Goal: Use online tool/utility: Utilize a website feature to perform a specific function

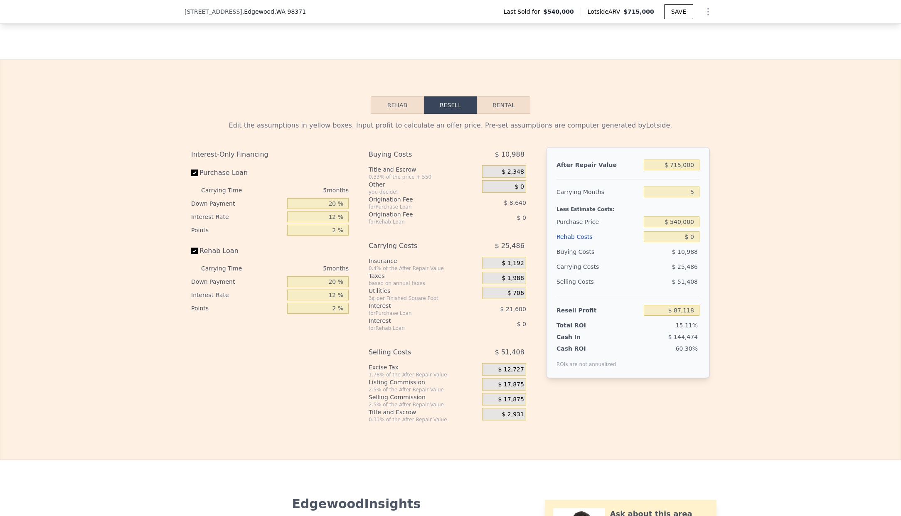
scroll to position [1257, 0]
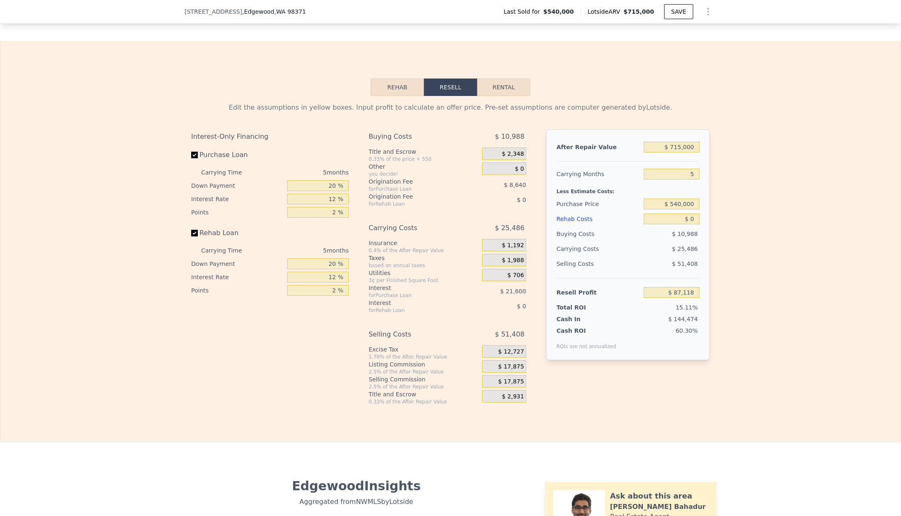
click at [509, 94] on button "Rental" at bounding box center [503, 87] width 53 height 17
select select "30"
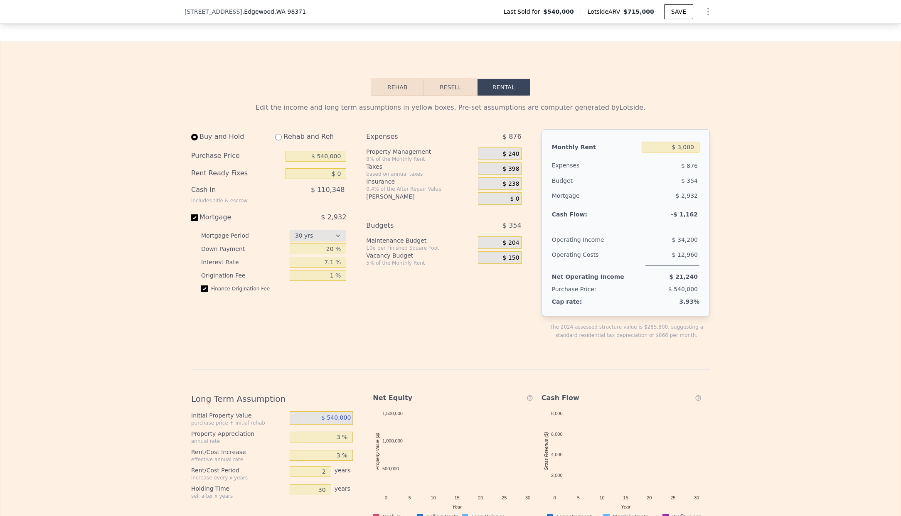
scroll to position [1298, 0]
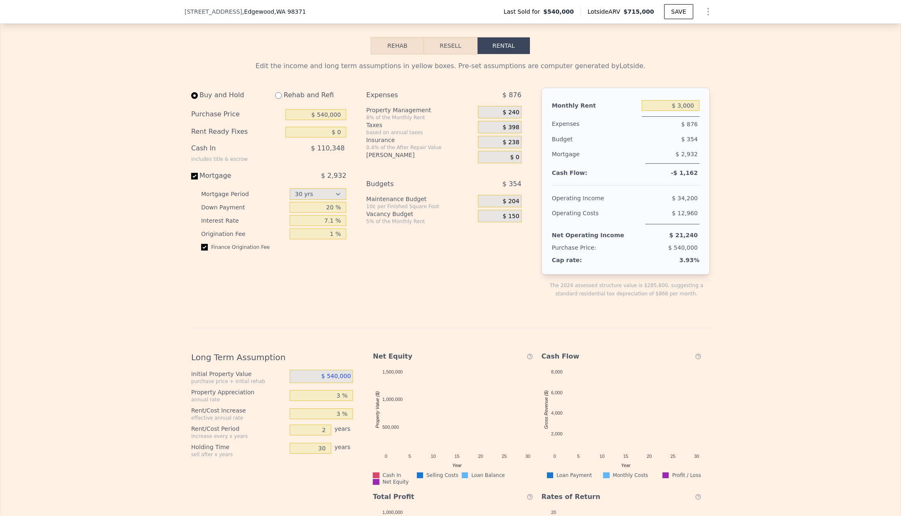
click at [337, 179] on span "$ 2,932" at bounding box center [333, 176] width 25 height 8
click at [198, 179] on input "Mortgage $ 2,932" at bounding box center [194, 176] width 7 height 7
checkbox input "false"
type input "$ 3,200"
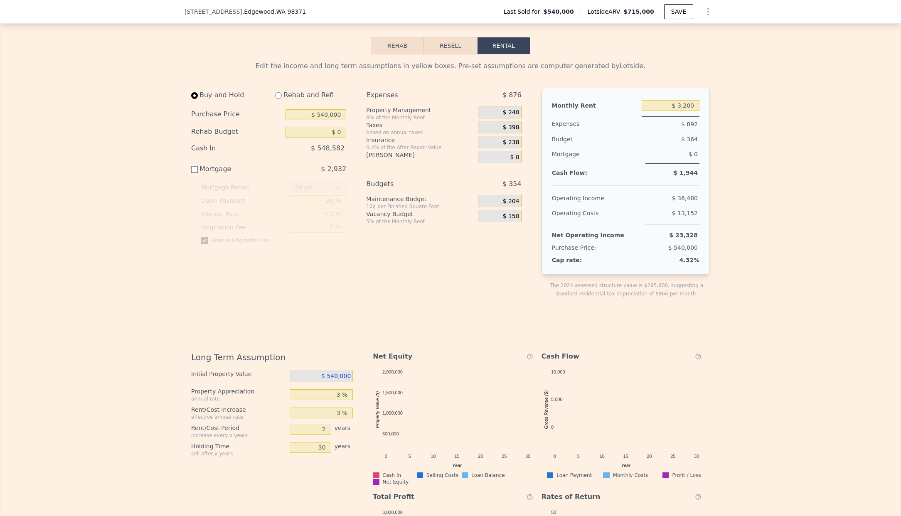
click at [204, 174] on div "Mortgage" at bounding box center [237, 169] width 93 height 10
click at [198, 173] on input "Mortgage $ 2,932" at bounding box center [194, 169] width 7 height 7
checkbox input "true"
type input "$ 3,000"
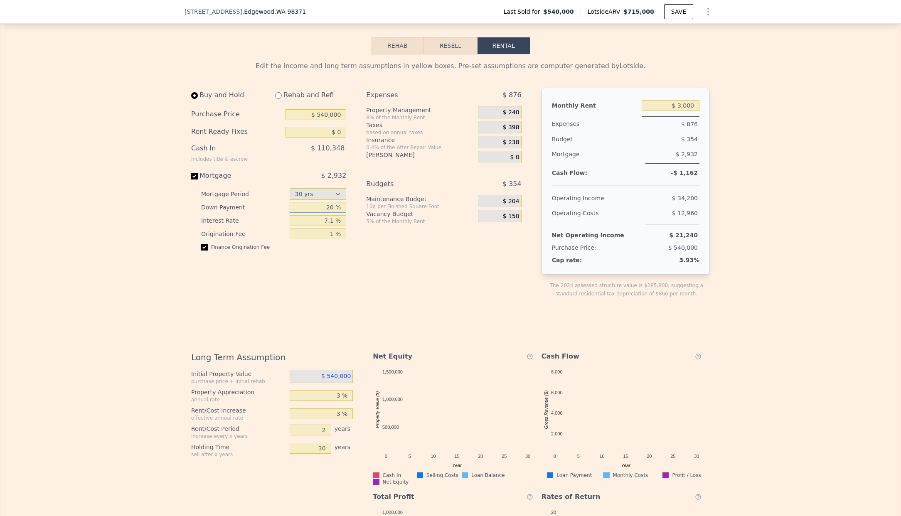
drag, startPoint x: 325, startPoint y: 216, endPoint x: 330, endPoint y: 217, distance: 5.1
click at [330, 213] on input "20 %" at bounding box center [318, 207] width 57 height 11
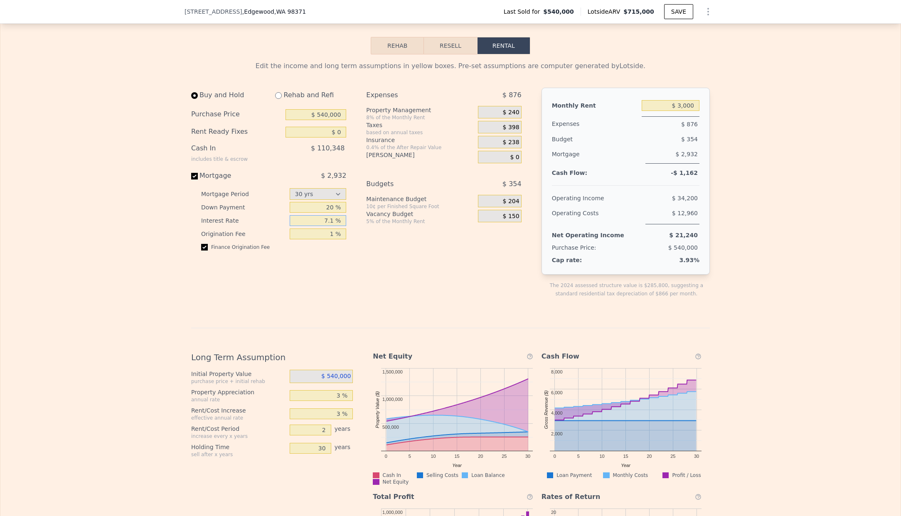
click at [322, 226] on input "7.1 %" at bounding box center [318, 220] width 57 height 11
drag, startPoint x: 321, startPoint y: 228, endPoint x: 328, endPoint y: 227, distance: 7.2
click at [332, 226] on input "7.1 %" at bounding box center [318, 220] width 57 height 11
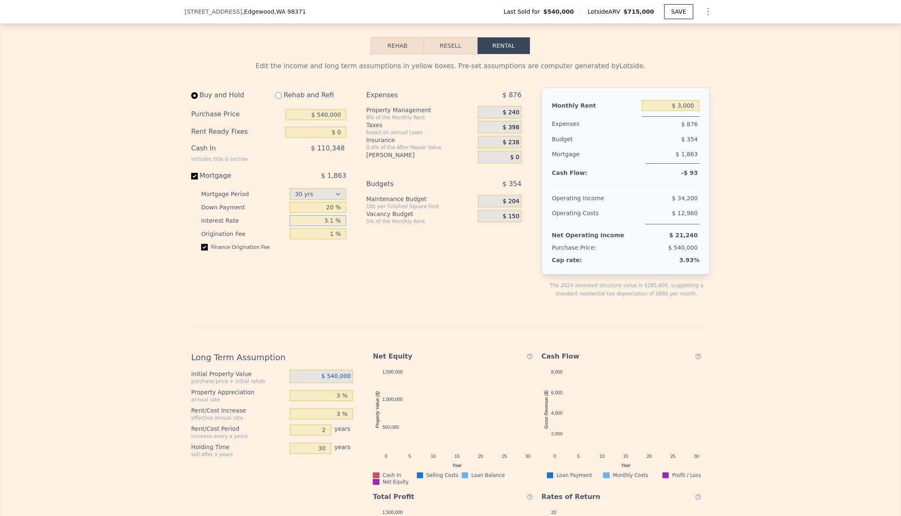
type input "3.1 %"
click at [323, 251] on div "Finance Origination Fee" at bounding box center [273, 250] width 145 height 13
click at [688, 111] on input "$ 3,000" at bounding box center [670, 105] width 58 height 11
drag, startPoint x: 685, startPoint y: 114, endPoint x: 690, endPoint y: 114, distance: 4.6
click at [690, 111] on input "$ 3,000" at bounding box center [670, 105] width 58 height 11
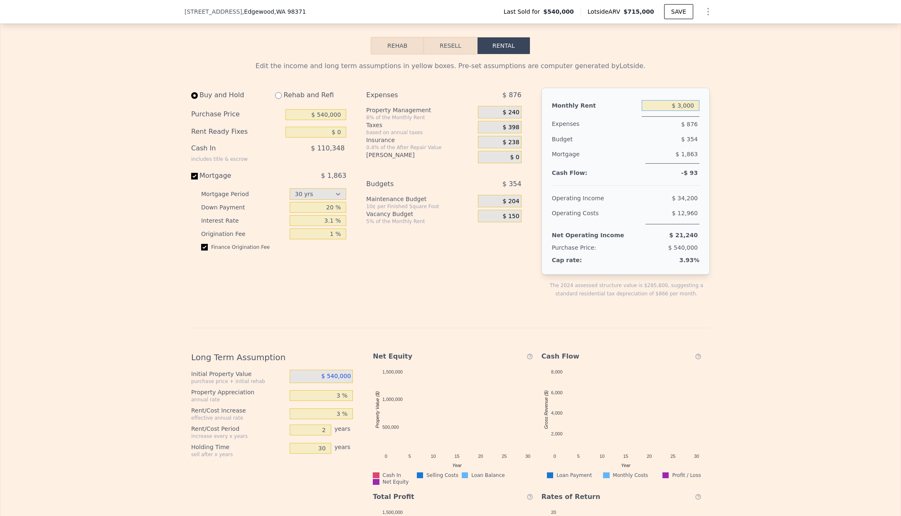
drag, startPoint x: 682, startPoint y: 113, endPoint x: 693, endPoint y: 112, distance: 11.7
click at [693, 111] on input "$ 3,000" at bounding box center [670, 105] width 58 height 11
click at [307, 297] on div "Buy and Hold Rehab and Refi Purchase Price $ 540,000 Rent Ready Fixes $ 0 Cash …" at bounding box center [272, 200] width 162 height 224
click at [684, 111] on input "$ 3,100" at bounding box center [670, 105] width 58 height 11
click at [673, 111] on input "$ 3,000" at bounding box center [670, 105] width 58 height 11
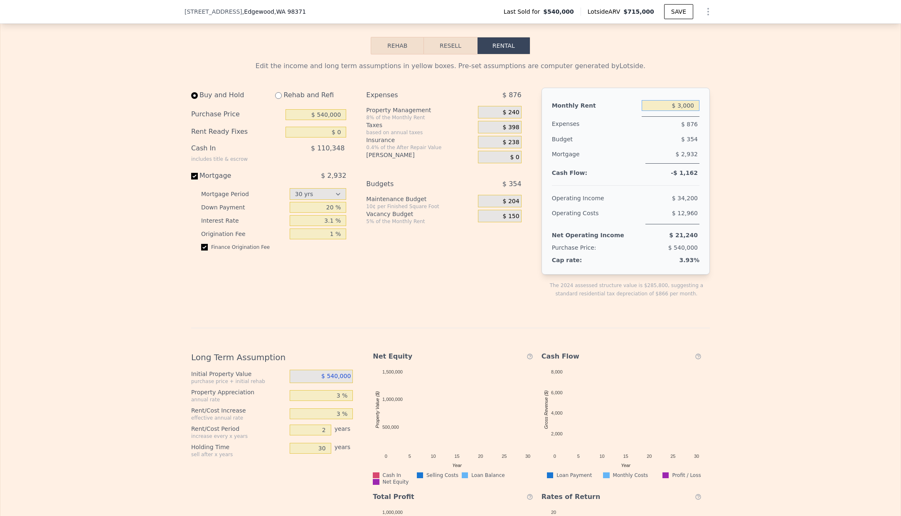
click at [683, 111] on input "$ 3,000" at bounding box center [670, 105] width 58 height 11
click at [724, 106] on div "Edit the income and long term assumptions in yellow boxes. Pre-set assumptions …" at bounding box center [450, 336] width 900 height 565
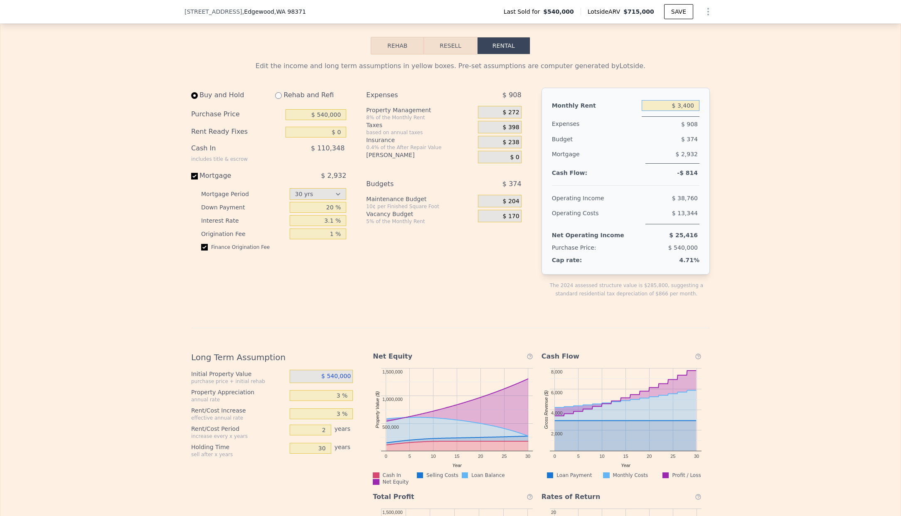
click at [685, 111] on input "$ 3,400" at bounding box center [670, 105] width 58 height 11
drag, startPoint x: 677, startPoint y: 113, endPoint x: 682, endPoint y: 112, distance: 5.0
click at [682, 111] on input "$ 3,400" at bounding box center [670, 105] width 58 height 11
click at [685, 111] on input "$ 3,400" at bounding box center [670, 105] width 58 height 11
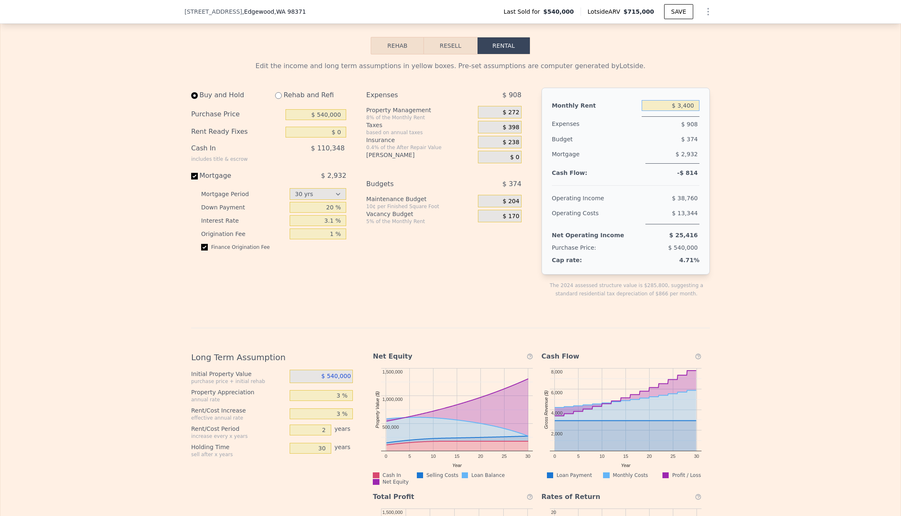
click at [682, 111] on input "$ 3,400" at bounding box center [670, 105] width 58 height 11
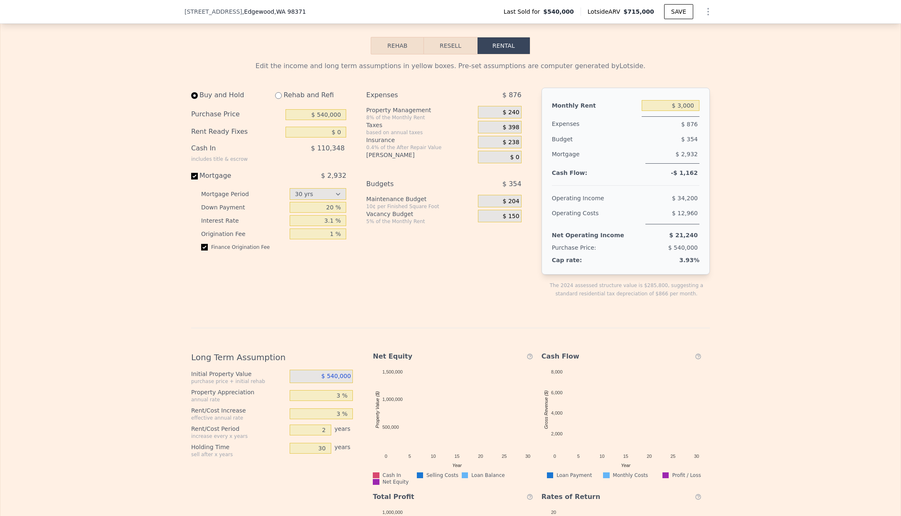
click at [722, 113] on div "Edit the income and long term assumptions in yellow boxes. Pre-set assumptions …" at bounding box center [450, 336] width 900 height 565
click at [684, 111] on input "$ 3,000" at bounding box center [670, 105] width 58 height 11
click at [681, 111] on input "$ 3,000" at bounding box center [670, 105] width 58 height 11
drag, startPoint x: 686, startPoint y: 111, endPoint x: 681, endPoint y: 110, distance: 5.8
click at [681, 110] on input "$ 3,000" at bounding box center [670, 105] width 58 height 11
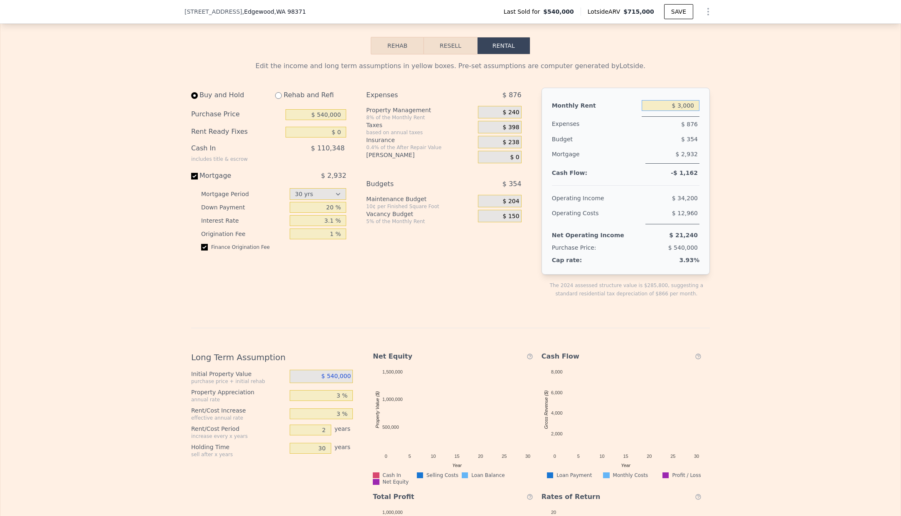
drag, startPoint x: 676, startPoint y: 112, endPoint x: 681, endPoint y: 111, distance: 5.1
click at [681, 111] on input "$ 3,000" at bounding box center [670, 105] width 58 height 11
type input "$ 4,000"
click at [828, 137] on div "Edit the income and long term assumptions in yellow boxes. Pre-set assumptions …" at bounding box center [450, 336] width 900 height 565
drag, startPoint x: 676, startPoint y: 112, endPoint x: 705, endPoint y: 116, distance: 29.8
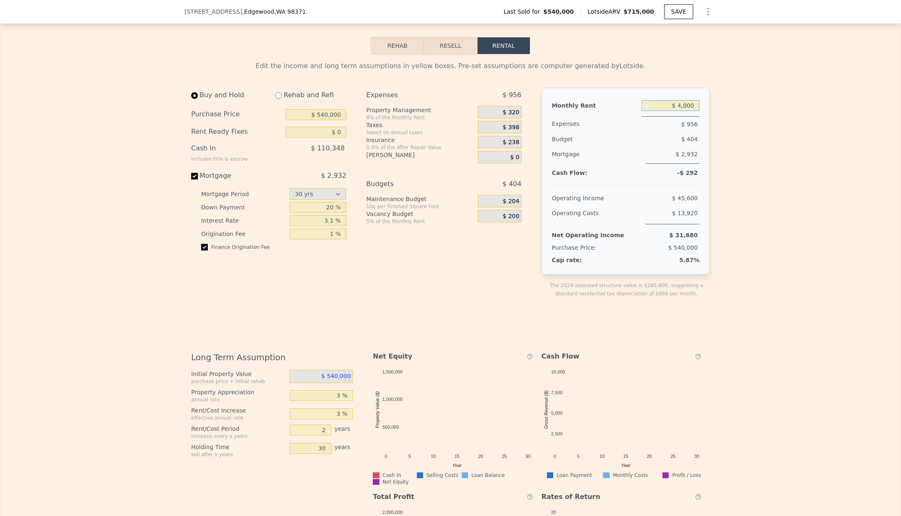
click at [702, 115] on div "Monthly Rent $ 4,000 Expenses $ 956 Budget $ 404 Mortgage $ 2,932 Cash Flow: -$…" at bounding box center [625, 181] width 168 height 187
click at [712, 118] on div "Edit the income and long term assumptions in yellow boxes. Pre-set assumptions …" at bounding box center [450, 336] width 532 height 565
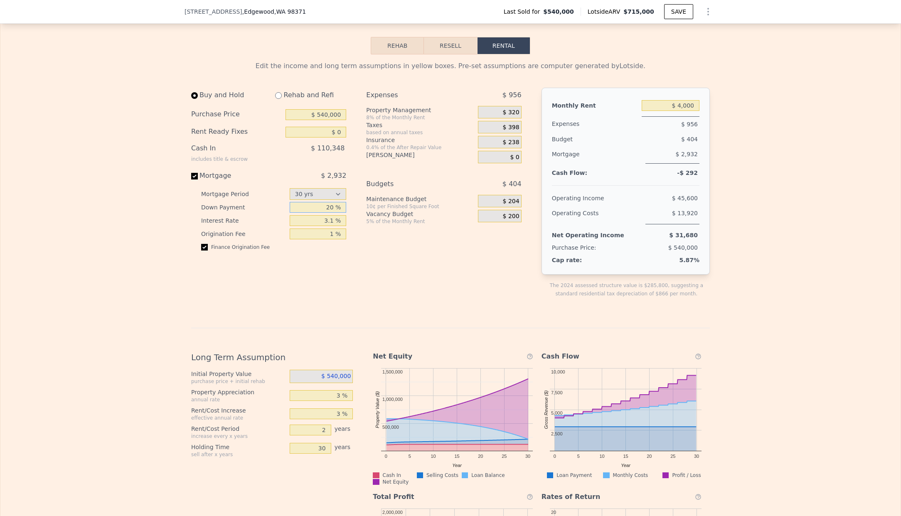
drag, startPoint x: 324, startPoint y: 215, endPoint x: 332, endPoint y: 214, distance: 7.1
click at [332, 213] on input "20 %" at bounding box center [318, 207] width 57 height 11
click at [331, 285] on div "Buy and Hold Rehab and Refi Purchase Price $ 540,000 Rent Ready Fixes $ 0 Cash …" at bounding box center [272, 200] width 162 height 224
click at [192, 179] on input "Mortgage $ 2,932" at bounding box center [194, 176] width 7 height 7
checkbox input "false"
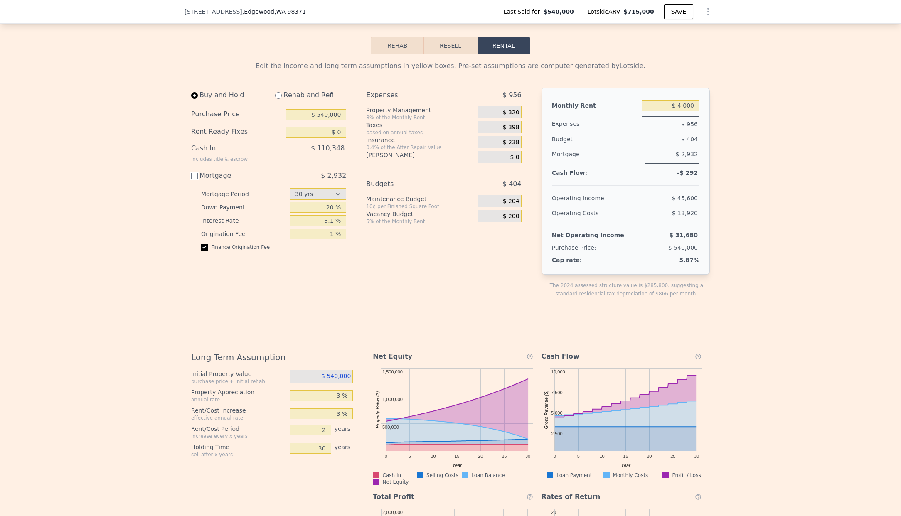
type input "$ 3,200"
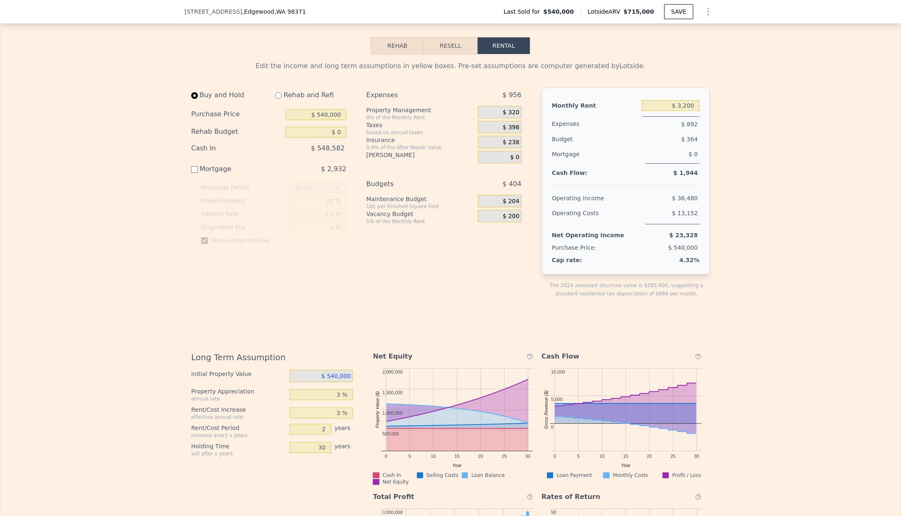
click at [191, 181] on div "Mortgage $ 2,932" at bounding box center [268, 172] width 155 height 17
click at [191, 173] on input "Mortgage $ 2,932" at bounding box center [194, 169] width 7 height 7
checkbox input "true"
type input "$ 4,000"
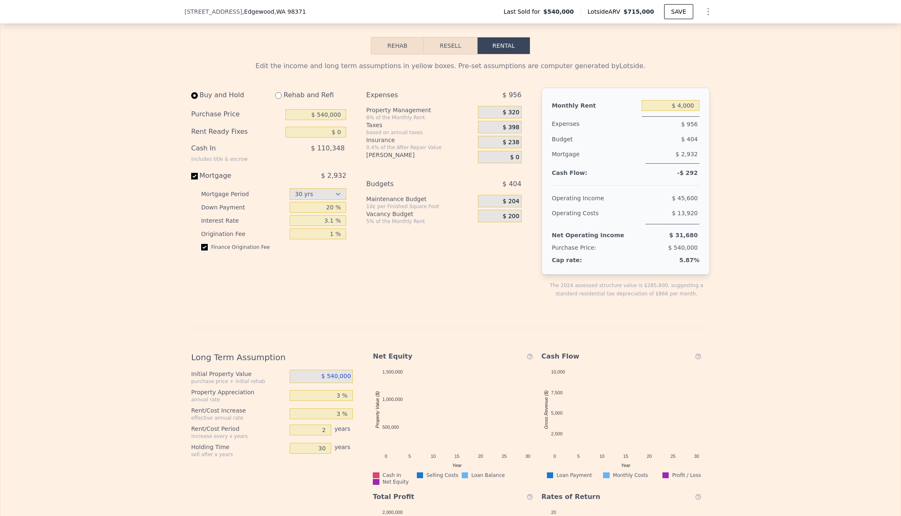
click at [202, 251] on input "checkbox" at bounding box center [204, 247] width 7 height 7
checkbox input "true"
drag, startPoint x: 318, startPoint y: 120, endPoint x: 372, endPoint y: 114, distance: 54.8
click at [372, 115] on div "Buy and Hold Rehab and Refi Purchase Price $ 540,000 Rent Ready Fixes $ 0 Cash …" at bounding box center [359, 200] width 337 height 224
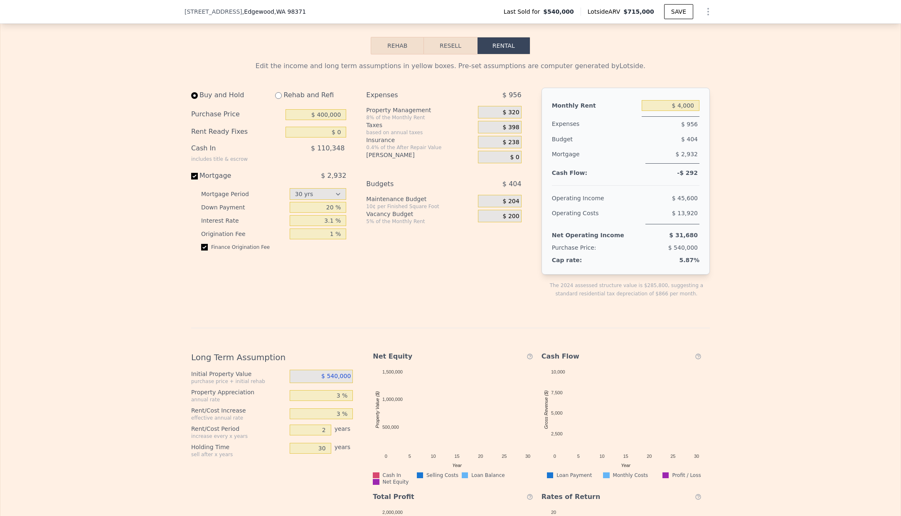
click at [372, 106] on div "Expenses $ 956" at bounding box center [443, 97] width 155 height 18
click at [350, 99] on div "Buy and Hold Rehab and Refi Purchase Price $ 400,000 Rent Ready Fixes $ 0 Cash …" at bounding box center [359, 200] width 337 height 224
click at [354, 281] on div "Buy and Hold Rehab and Refi Purchase Price $ 400,000 Rent Ready Fixes $ 0 Cash …" at bounding box center [359, 200] width 337 height 224
click at [187, 204] on div "Edit the income and long term assumptions in yellow boxes. Pre-set assumptions …" at bounding box center [450, 336] width 532 height 565
click at [327, 120] on input "$ 400,000" at bounding box center [315, 114] width 61 height 11
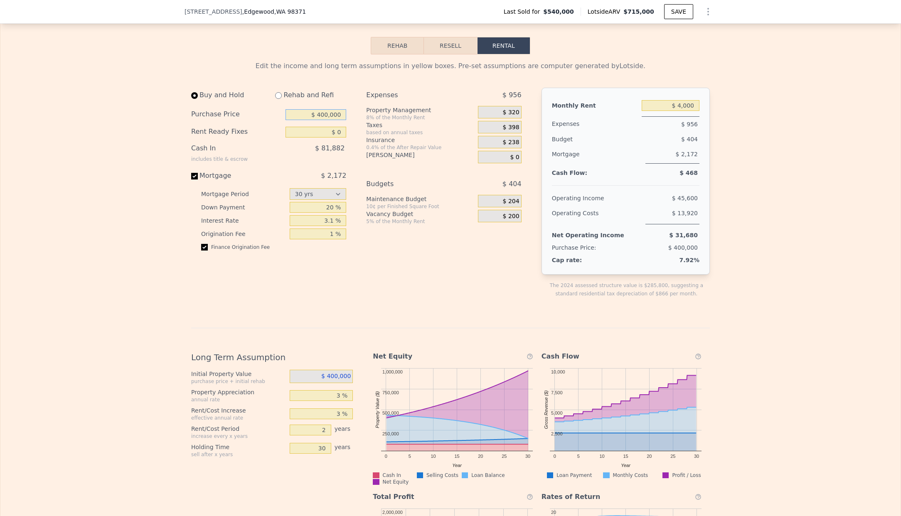
drag, startPoint x: 339, startPoint y: 120, endPoint x: 319, endPoint y: 120, distance: 19.5
click at [319, 120] on input "$ 400,000" at bounding box center [315, 114] width 61 height 11
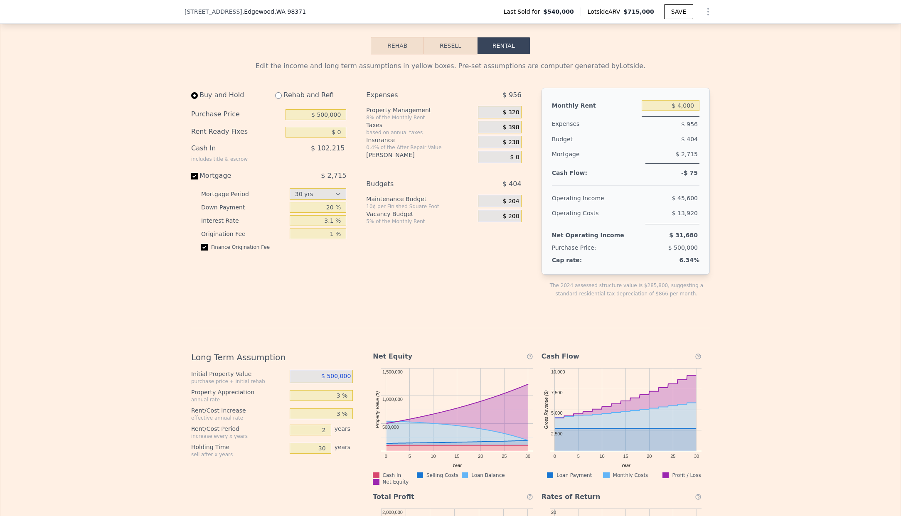
click at [355, 159] on div "Buy and Hold Rehab and Refi Purchase Price $ 500,000 Rent Ready Fixes $ 0 Cash …" at bounding box center [359, 200] width 337 height 224
drag, startPoint x: 334, startPoint y: 123, endPoint x: 354, endPoint y: 122, distance: 20.4
click at [354, 122] on div "Buy and Hold Rehab and Refi Purchase Price $ 500,000 Rent Ready Fixes $ 0 Cash …" at bounding box center [359, 200] width 337 height 224
type input "$ 400,000"
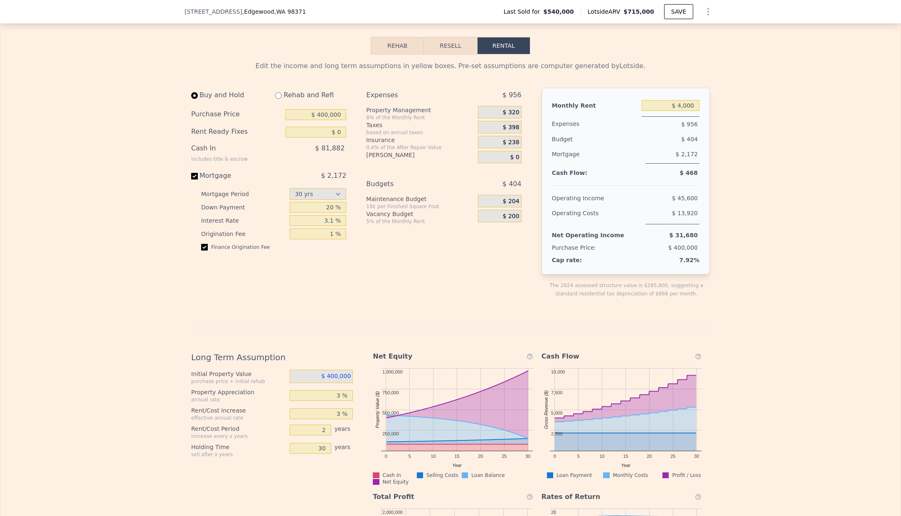
click at [391, 265] on div "Expenses $ 956 Property Management 8% of the Monthly Rent $ 320 Taxes based on …" at bounding box center [447, 200] width 162 height 224
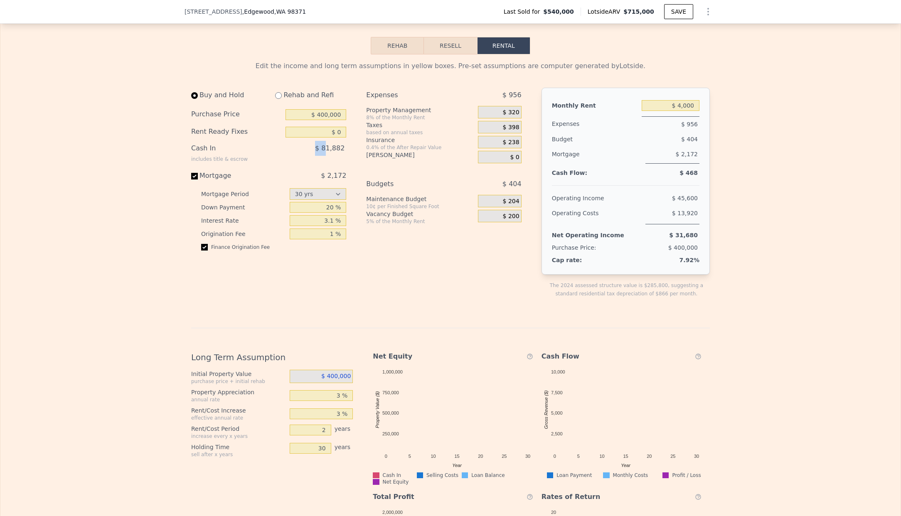
drag, startPoint x: 347, startPoint y: 159, endPoint x: 324, endPoint y: 159, distance: 22.8
click at [324, 159] on div "$ 81,882" at bounding box center [298, 152] width 95 height 22
click at [324, 152] on span "$ 81,882" at bounding box center [329, 148] width 29 height 8
click at [455, 54] on button "Resell" at bounding box center [450, 45] width 53 height 17
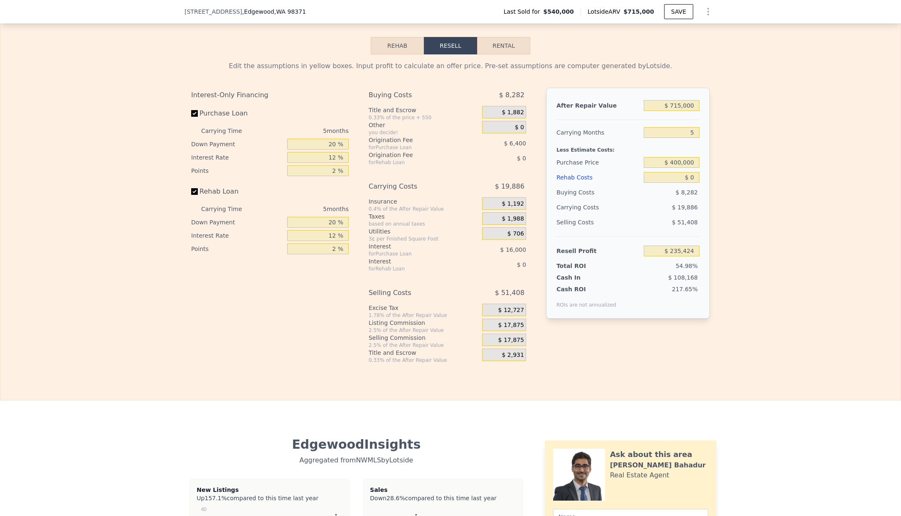
click at [419, 51] on button "Rehab" at bounding box center [397, 45] width 53 height 17
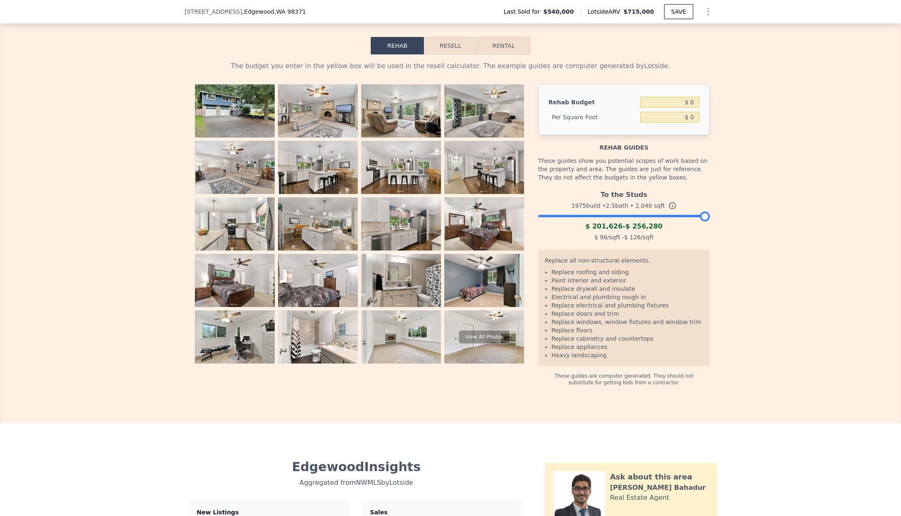
drag, startPoint x: 501, startPoint y: 52, endPoint x: 299, endPoint y: 109, distance: 209.8
click at [344, 83] on div "Rehab Resell Rental The budget you enter in the yellow box will be used in the …" at bounding box center [450, 211] width 901 height 423
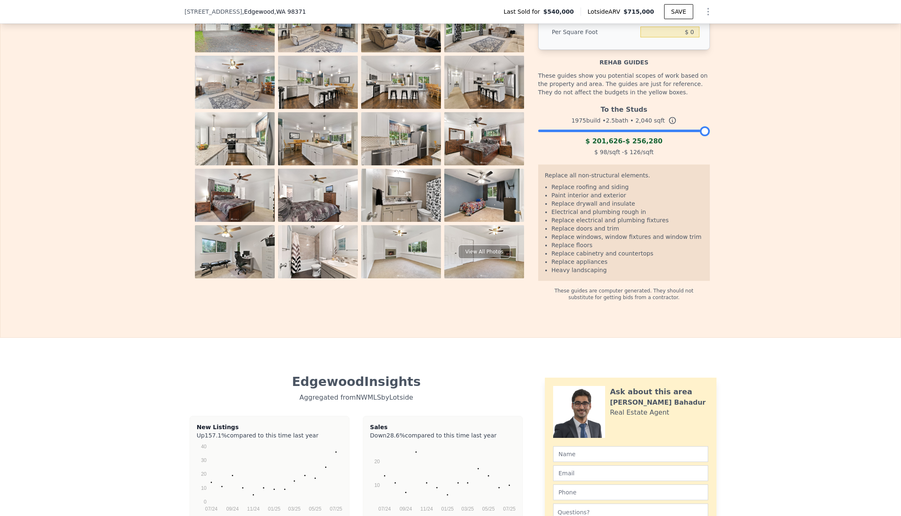
scroll to position [1257, 0]
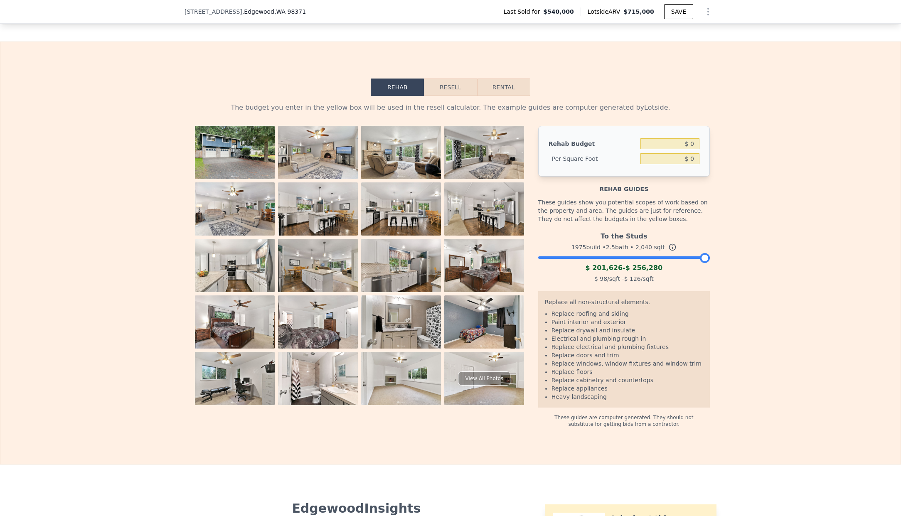
click at [505, 92] on button "Rental" at bounding box center [503, 87] width 53 height 17
select select "30"
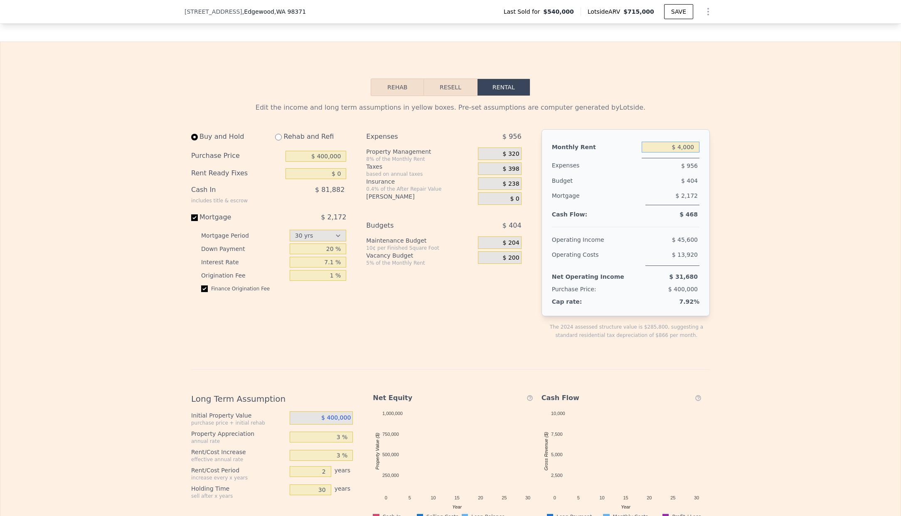
click at [682, 152] on input "$ 4,000" at bounding box center [670, 147] width 58 height 11
drag, startPoint x: 678, startPoint y: 154, endPoint x: 701, endPoint y: 152, distance: 23.4
click at [701, 152] on div "Monthly Rent $ 4,000 Expenses $ 956 Budget $ 404 Mortgage $ 2,172 Cash Flow: $ …" at bounding box center [625, 222] width 168 height 187
drag, startPoint x: 332, startPoint y: 220, endPoint x: 344, endPoint y: 223, distance: 12.0
click at [344, 223] on div "Buy and Hold Rehab and Refi Purchase Price $ 400,000 Rent Ready Fixes $ 0 Cash …" at bounding box center [272, 241] width 162 height 224
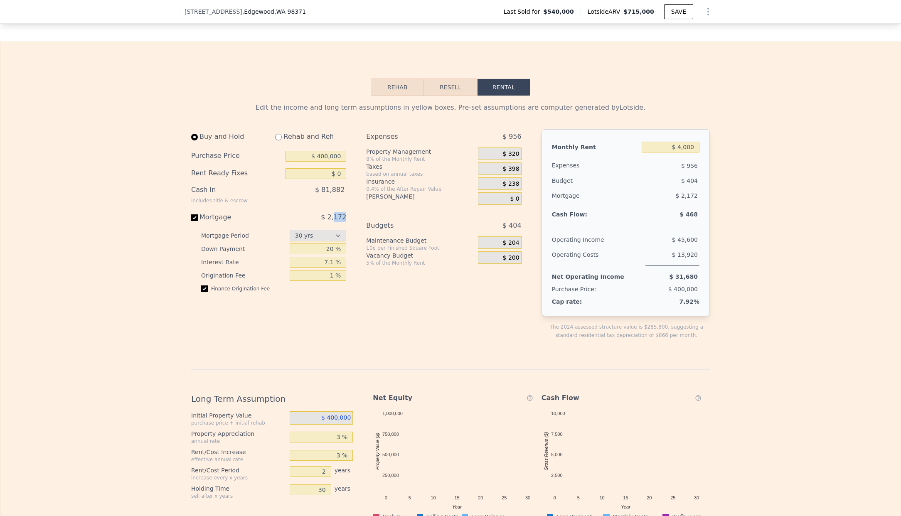
click at [339, 221] on span "$ 2,172" at bounding box center [333, 217] width 25 height 8
click at [198, 221] on input "Mortgage $ 2,172" at bounding box center [194, 217] width 7 height 7
checkbox input "false"
type input "$ 3,200"
click at [339, 222] on div "Mortgage $ 2,172" at bounding box center [268, 214] width 155 height 17
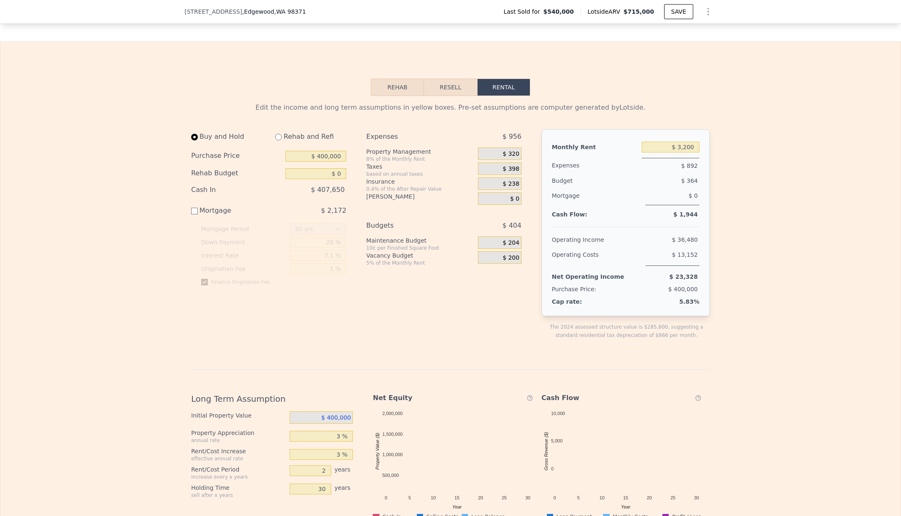
click at [216, 231] on div "Mortgage Period" at bounding box center [243, 228] width 85 height 13
click at [207, 216] on div "Mortgage" at bounding box center [237, 211] width 93 height 10
click at [198, 214] on input "Mortgage $ 2,172" at bounding box center [194, 211] width 7 height 7
checkbox input "true"
drag, startPoint x: 679, startPoint y: 152, endPoint x: 696, endPoint y: 154, distance: 17.5
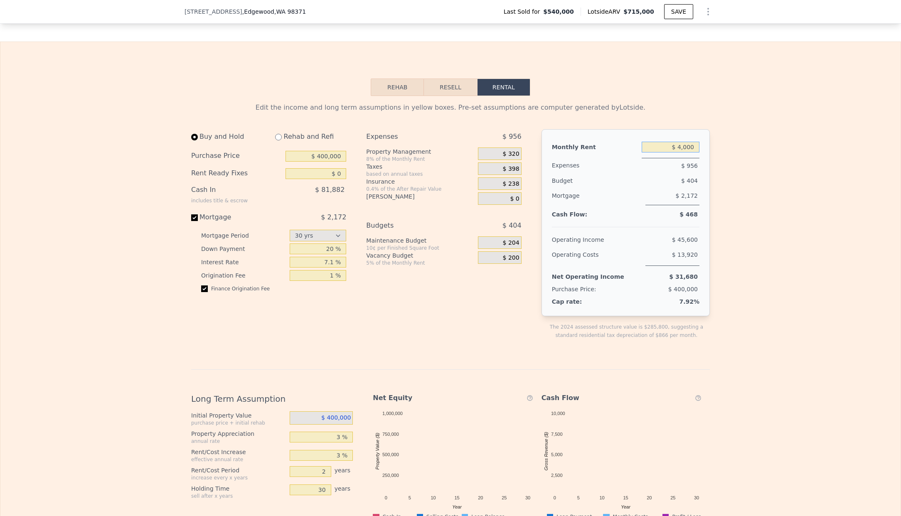
click at [695, 152] on input "$ 4,000" at bounding box center [670, 147] width 58 height 11
click at [678, 152] on input "$ 4,000" at bounding box center [670, 147] width 58 height 11
click at [727, 155] on div "Edit the income and long term assumptions in yellow boxes. Pre-set assumptions …" at bounding box center [450, 378] width 900 height 565
type input "$ 4"
type input "$ 2"
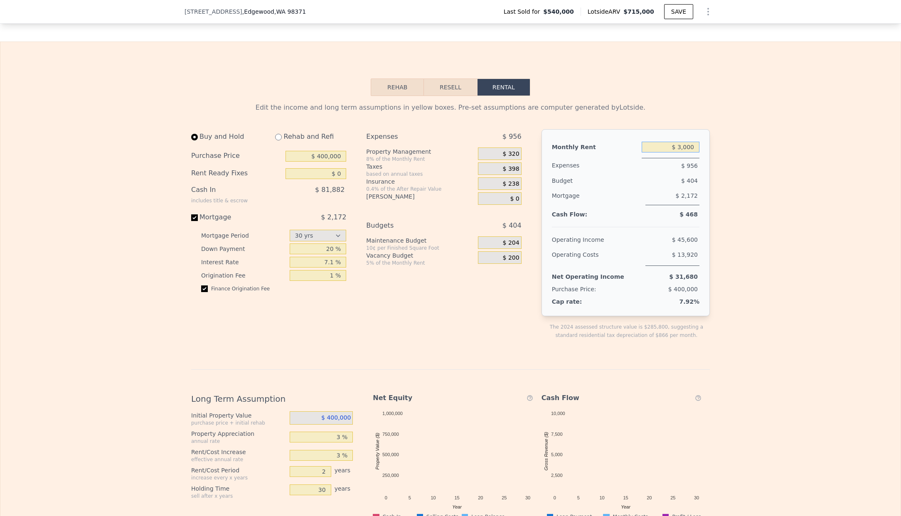
type input "$ 3,000"
click at [754, 179] on div "Edit the income and long term assumptions in yellow boxes. Pre-set assumptions …" at bounding box center [450, 378] width 900 height 565
drag, startPoint x: 508, startPoint y: 163, endPoint x: 522, endPoint y: 161, distance: 14.3
click at [522, 161] on div "Expenses $ 876 Property Management 8% of the Monthly Rent $ 240 Taxes based on …" at bounding box center [447, 241] width 162 height 224
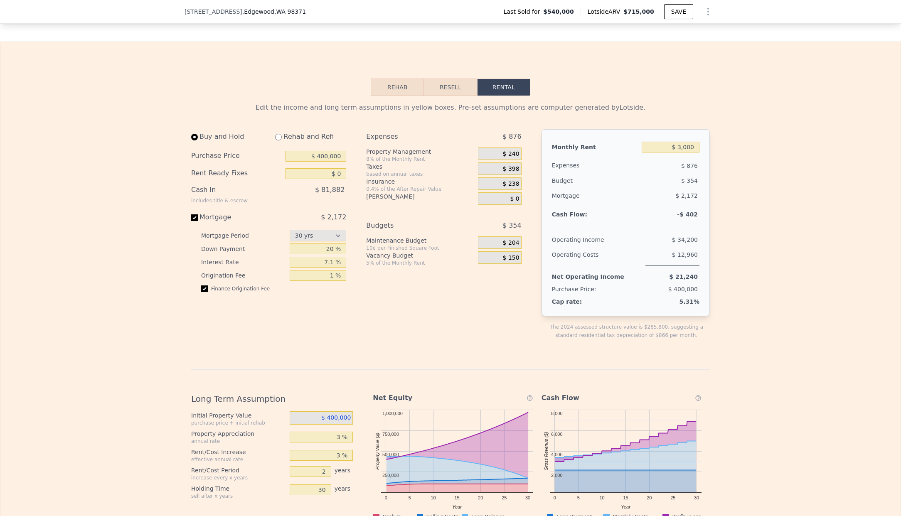
click at [492, 160] on div "$ 240" at bounding box center [499, 153] width 43 height 12
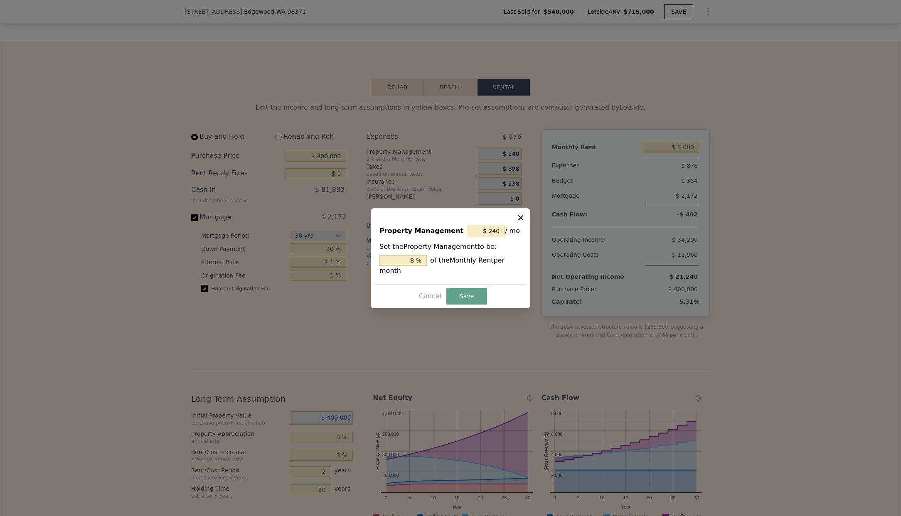
click at [504, 162] on div at bounding box center [450, 258] width 901 height 516
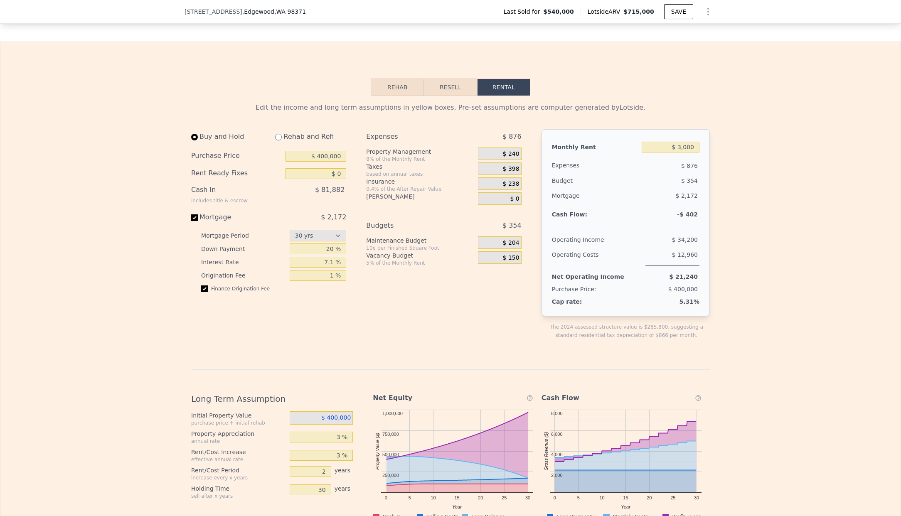
click at [509, 157] on div "$ 240" at bounding box center [499, 153] width 43 height 12
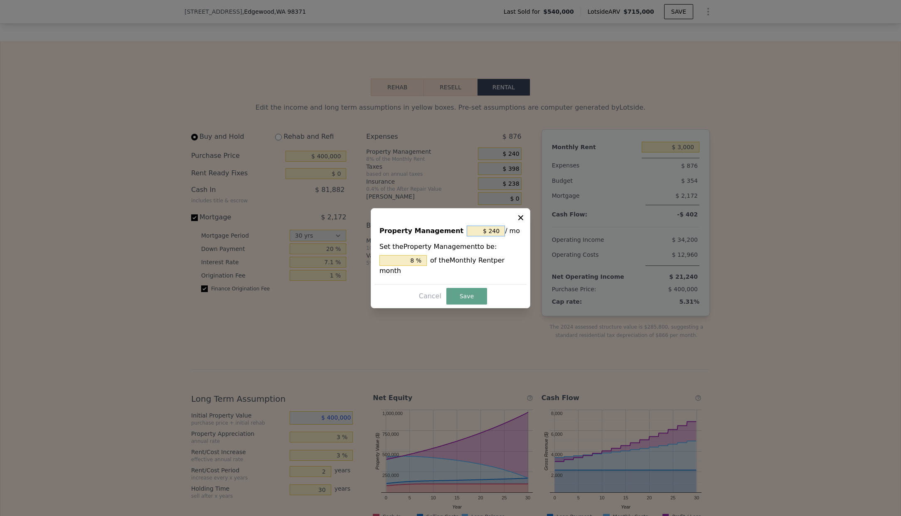
drag, startPoint x: 500, startPoint y: 241, endPoint x: 456, endPoint y: 240, distance: 43.6
click at [457, 240] on div "Property Management $ 240 / mo" at bounding box center [450, 233] width 142 height 18
type input "$ 0"
type input "0 %"
type input "$ 0"
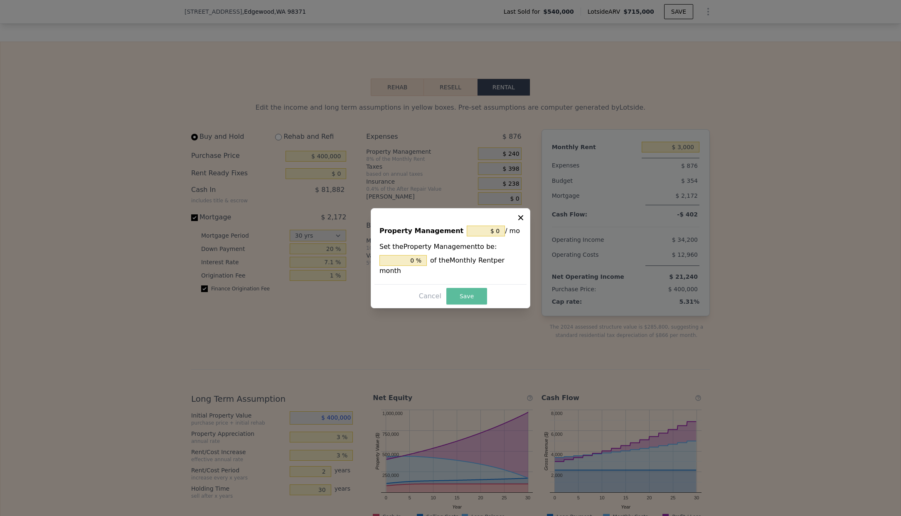
click at [468, 290] on button "Save" at bounding box center [466, 296] width 41 height 17
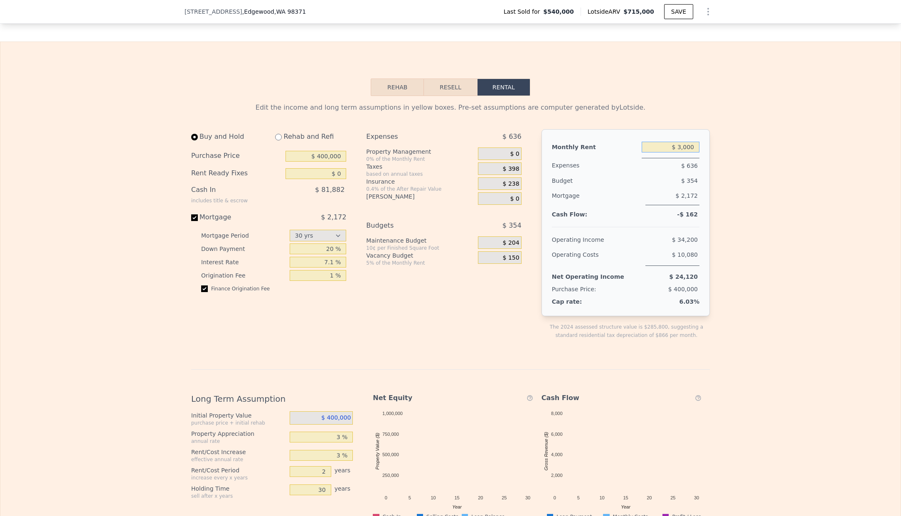
click at [686, 152] on input "$ 3,000" at bounding box center [670, 147] width 58 height 11
click at [683, 152] on input "$ 3,000" at bounding box center [670, 147] width 58 height 11
click at [685, 152] on input "$ 3,000" at bounding box center [670, 147] width 58 height 11
click at [731, 159] on div "Edit the income and long term assumptions in yellow boxes. Pre-set assumptions …" at bounding box center [450, 378] width 900 height 565
click at [684, 152] on input "$ 3,000" at bounding box center [670, 147] width 58 height 11
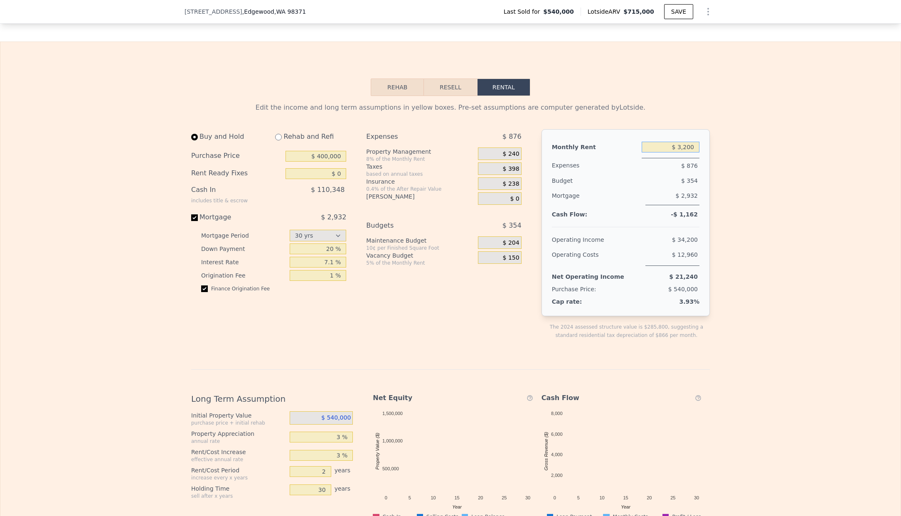
type input "$ 3,200"
click at [735, 164] on div "Edit the income and long term assumptions in yellow boxes. Pre-set assumptions …" at bounding box center [450, 378] width 900 height 565
click at [221, 204] on div "includes title & escrow" at bounding box center [219, 200] width 57 height 7
drag, startPoint x: 248, startPoint y: 206, endPoint x: 231, endPoint y: 206, distance: 16.2
click at [231, 206] on div "Cash In includes title & escrow $ 110,348" at bounding box center [268, 193] width 155 height 23
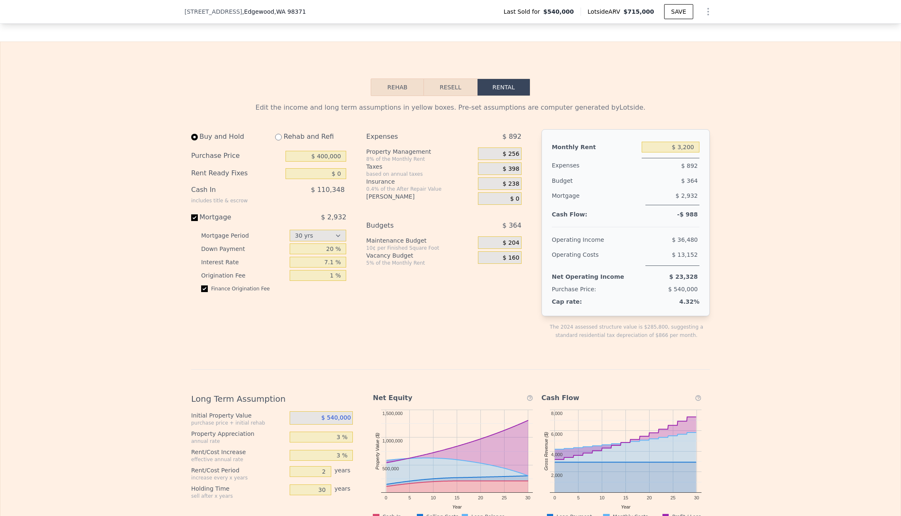
click at [340, 194] on span "$ 110,348" at bounding box center [328, 190] width 34 height 8
click at [319, 194] on span "$ 110,348" at bounding box center [328, 190] width 34 height 8
click at [335, 194] on span "$ 110,348" at bounding box center [328, 190] width 34 height 8
click at [328, 254] on input "20 %" at bounding box center [318, 248] width 57 height 11
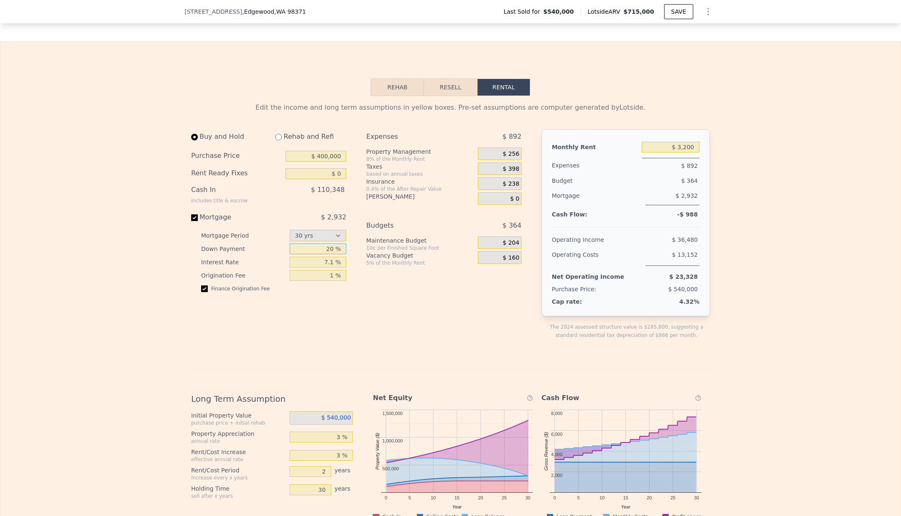
click at [327, 254] on input "20 %" at bounding box center [318, 248] width 57 height 11
drag, startPoint x: 337, startPoint y: 165, endPoint x: 275, endPoint y: 164, distance: 62.7
click at [275, 164] on div "Purchase Price $ 400,000" at bounding box center [268, 155] width 155 height 17
type input "$ 540,000"
click at [359, 222] on div "Buy and Hold Rehab and Refi Purchase Price $ 540,000 Rent Ready Fixes $ 0 Cash …" at bounding box center [359, 241] width 337 height 224
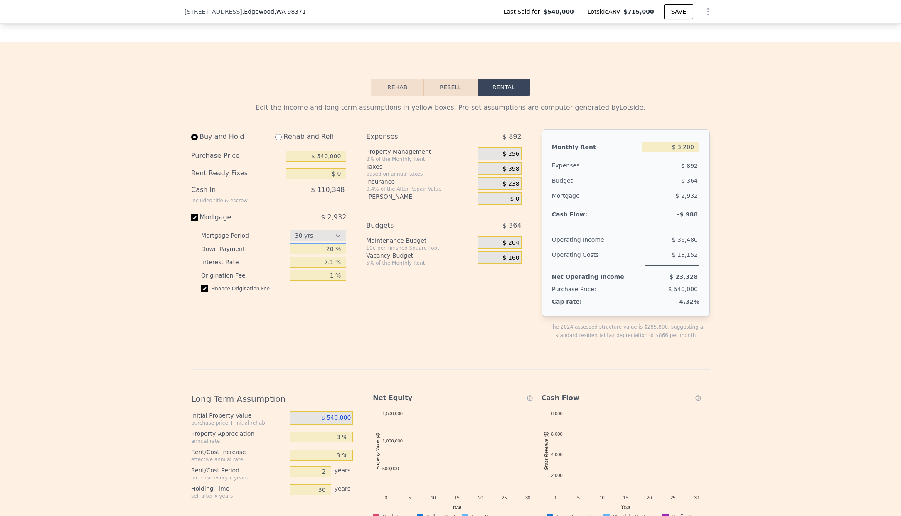
click at [322, 254] on input "20 %" at bounding box center [318, 248] width 57 height 11
click at [331, 254] on input "20 %" at bounding box center [318, 248] width 57 height 11
drag, startPoint x: 325, startPoint y: 255, endPoint x: 333, endPoint y: 255, distance: 8.3
click at [333, 254] on input "25 %" at bounding box center [318, 248] width 57 height 11
drag, startPoint x: 332, startPoint y: 256, endPoint x: 326, endPoint y: 252, distance: 7.4
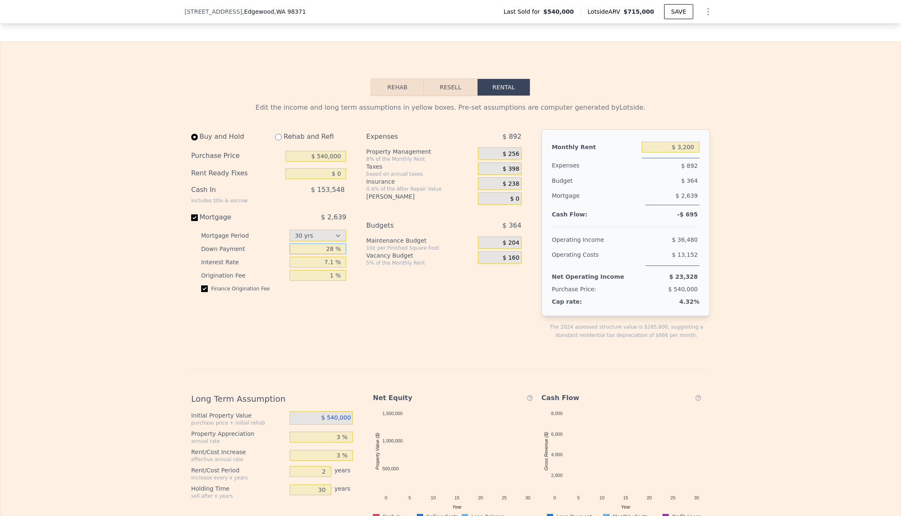
click at [327, 254] on input "28 %" at bounding box center [318, 248] width 57 height 11
click at [330, 254] on input "27 %" at bounding box center [318, 248] width 57 height 11
type input "27 %"
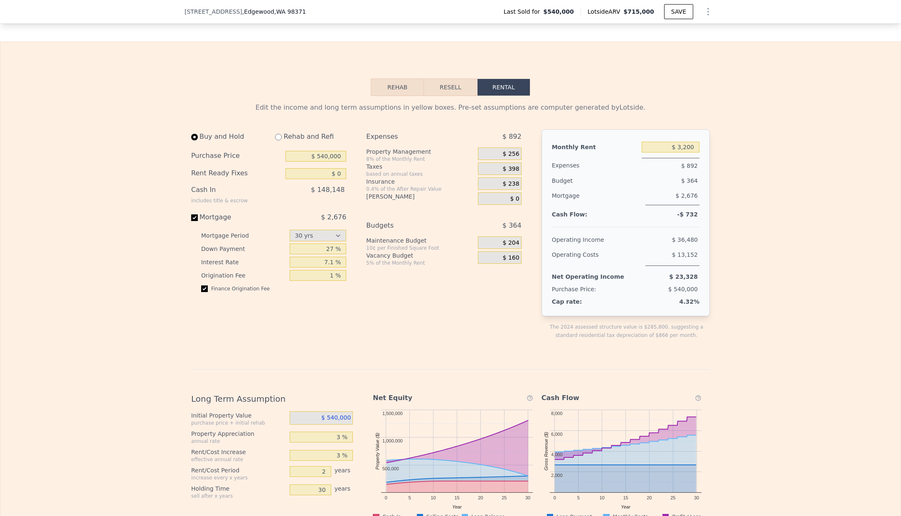
click at [387, 260] on div "Vacancy Budget" at bounding box center [420, 255] width 108 height 8
drag, startPoint x: 671, startPoint y: 157, endPoint x: 710, endPoint y: 153, distance: 39.3
click at [709, 154] on div "Edit the income and long term assumptions in yellow boxes. Pre-set assumptions …" at bounding box center [450, 378] width 532 height 565
click at [710, 153] on div "Edit the income and long term assumptions in yellow boxes. Pre-set assumptions …" at bounding box center [450, 378] width 532 height 565
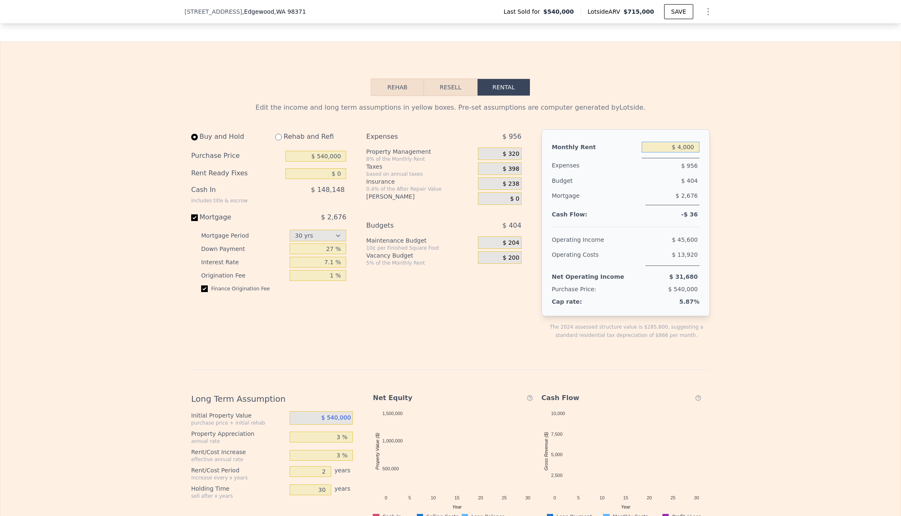
click at [685, 152] on input "$ 4,000" at bounding box center [670, 147] width 58 height 11
click at [687, 152] on input "$ 4,000" at bounding box center [670, 147] width 58 height 11
drag, startPoint x: 690, startPoint y: 154, endPoint x: 685, endPoint y: 153, distance: 4.7
click at [685, 152] on input "$ 4,000" at bounding box center [670, 147] width 58 height 11
type input "$ 3,000"
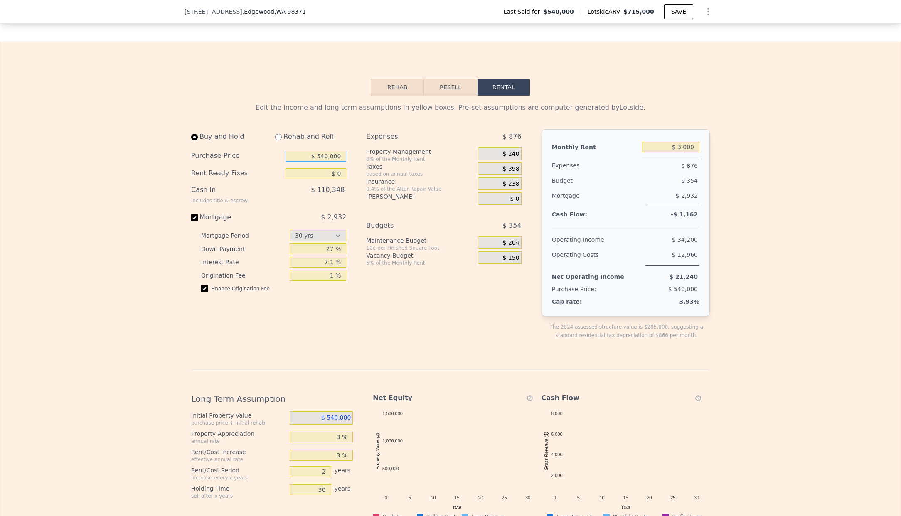
drag, startPoint x: 315, startPoint y: 162, endPoint x: 352, endPoint y: 156, distance: 37.0
click at [350, 159] on div "Buy and Hold Rehab and Refi Purchase Price $ 540,000 Rent Ready Fixes $ 0 Cash …" at bounding box center [359, 241] width 337 height 224
click at [318, 161] on input "$ 540,000" at bounding box center [315, 156] width 61 height 11
type input "$ 340,000"
click at [343, 172] on div "Buy and Hold Rehab and Refi Purchase Price $ 340,000 Rent Ready Fixes $ 0 Cash …" at bounding box center [272, 241] width 162 height 224
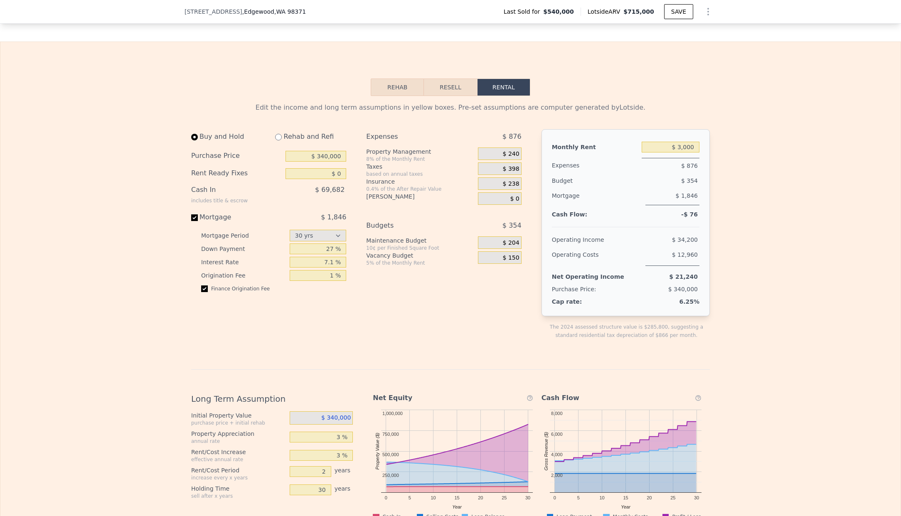
click at [170, 180] on div "Edit the income and long term assumptions in yellow boxes. Pre-set assumptions …" at bounding box center [450, 378] width 900 height 565
drag, startPoint x: 332, startPoint y: 256, endPoint x: 311, endPoint y: 254, distance: 20.8
click at [311, 254] on input "27 %" at bounding box center [318, 248] width 57 height 11
click at [121, 218] on div "Edit the income and long term assumptions in yellow boxes. Pre-set assumptions …" at bounding box center [450, 378] width 900 height 565
drag, startPoint x: 677, startPoint y: 154, endPoint x: 681, endPoint y: 157, distance: 5.3
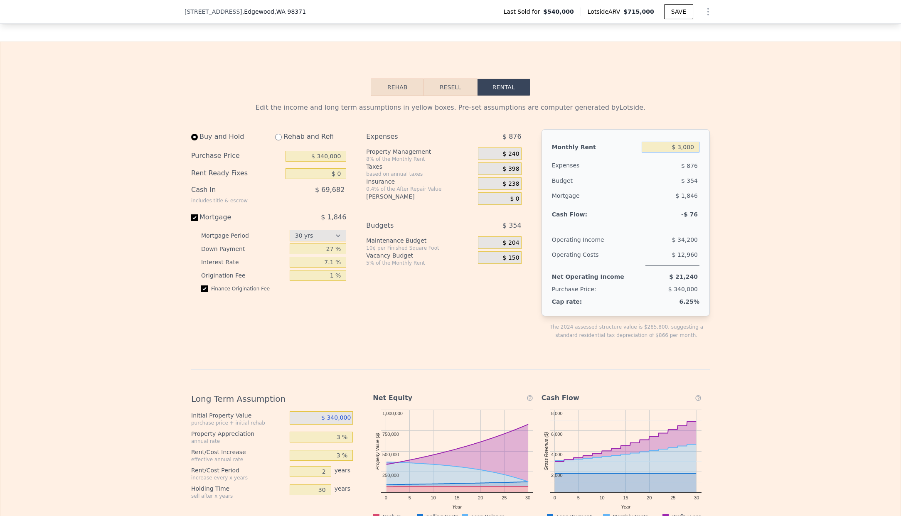
click at [683, 152] on input "$ 3,000" at bounding box center [670, 147] width 58 height 11
click at [674, 152] on input "$ 3,000" at bounding box center [670, 147] width 58 height 11
click at [79, 184] on div "Edit the income and long term assumptions in yellow boxes. Pre-set assumptions …" at bounding box center [450, 378] width 900 height 565
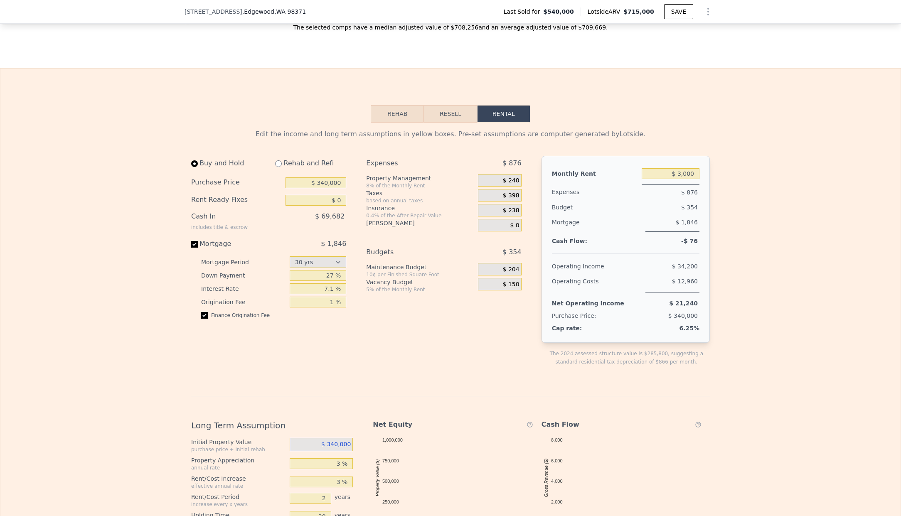
scroll to position [1113, 0]
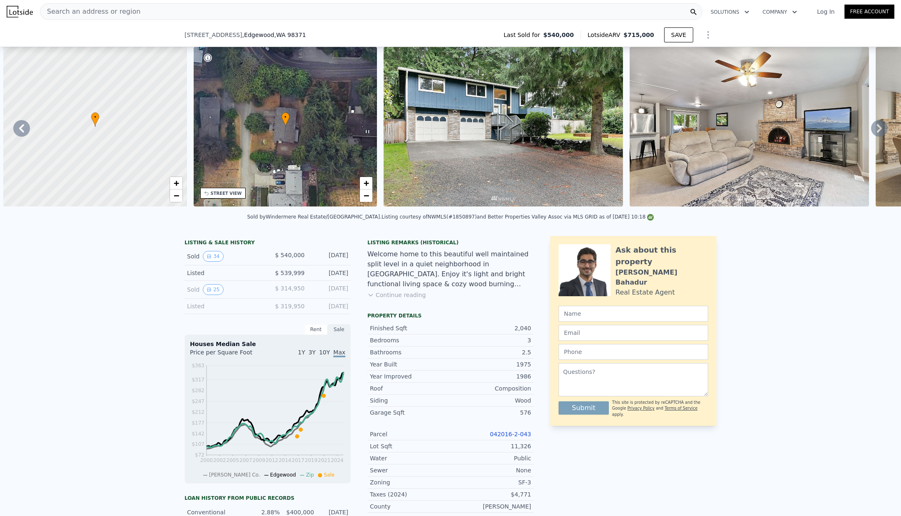
select select "30"
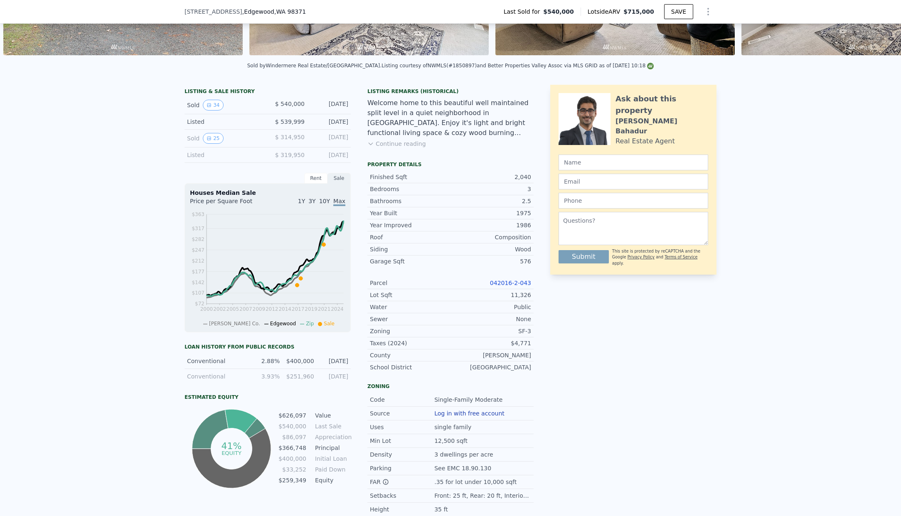
scroll to position [131, 0]
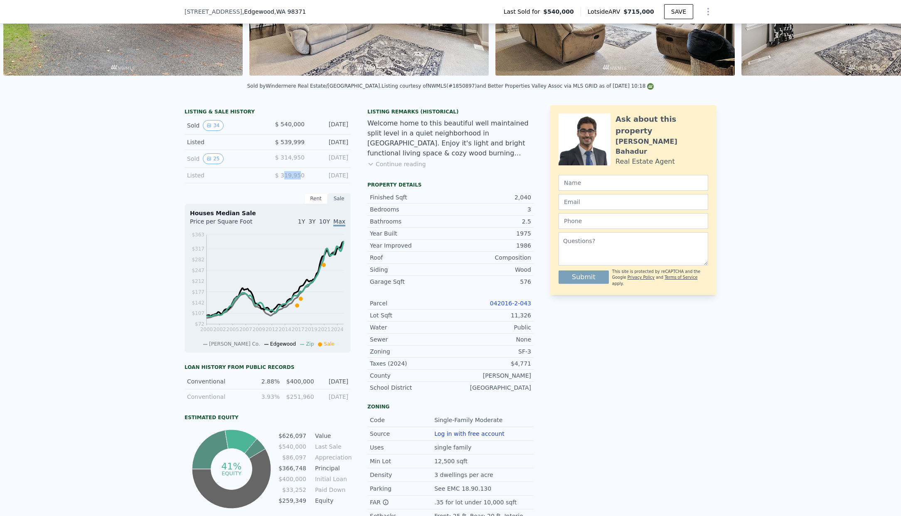
drag, startPoint x: 299, startPoint y: 182, endPoint x: 284, endPoint y: 181, distance: 14.6
click at [283, 179] on span "$ 319,950" at bounding box center [289, 175] width 29 height 7
click at [297, 156] on div "Sold 25 $ 314,950 Aug 30, 2017" at bounding box center [267, 159] width 166 height 18
drag, startPoint x: 299, startPoint y: 144, endPoint x: 273, endPoint y: 149, distance: 27.1
click at [273, 149] on div "Listed $ 539,999 Oct 7, 2021" at bounding box center [267, 142] width 166 height 15
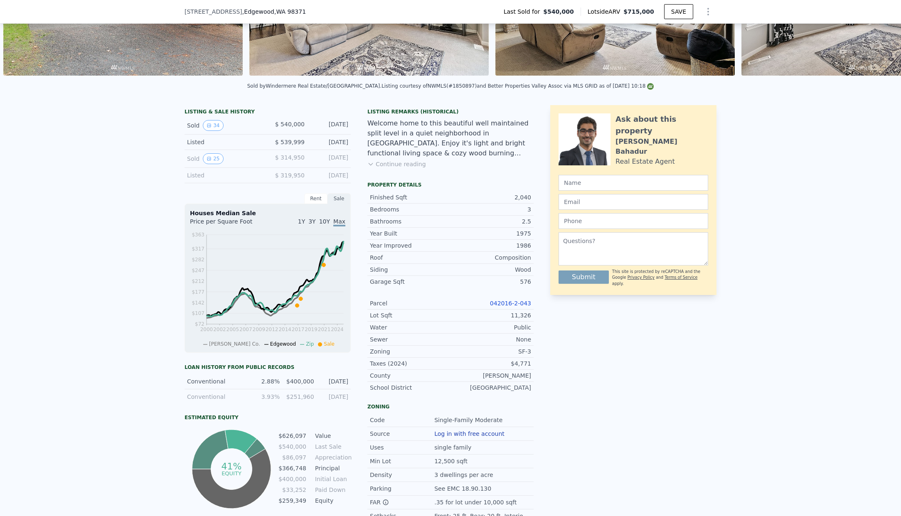
click at [302, 177] on div "Listed $ 319,950 Jul 17, 2017" at bounding box center [267, 175] width 166 height 15
drag, startPoint x: 327, startPoint y: 164, endPoint x: 344, endPoint y: 164, distance: 17.4
click at [344, 164] on div "[DATE]" at bounding box center [329, 158] width 37 height 11
click at [346, 163] on div "Sold 25 $ 314,950 Aug 30, 2017" at bounding box center [267, 159] width 166 height 18
drag, startPoint x: 302, startPoint y: 162, endPoint x: 281, endPoint y: 164, distance: 21.3
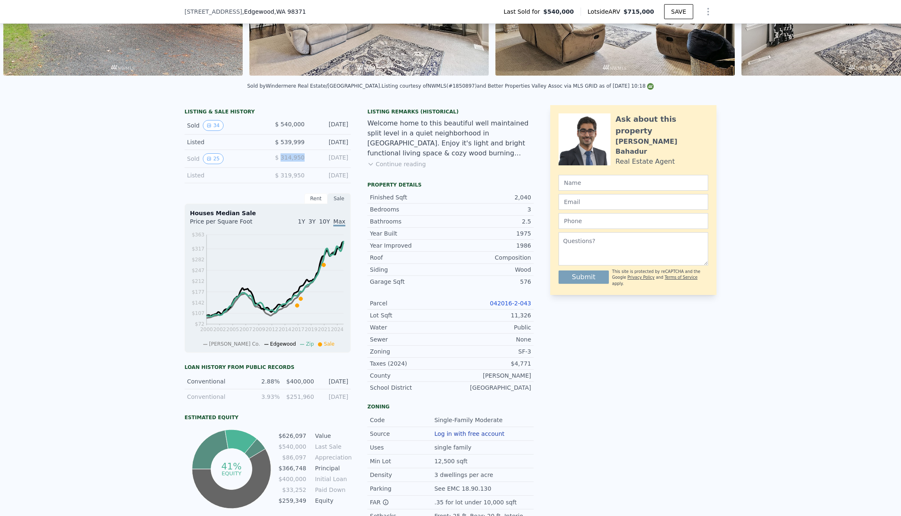
click at [281, 164] on div "Sold 25 $ 314,950 Aug 30, 2017" at bounding box center [267, 159] width 166 height 18
